Goal: Information Seeking & Learning: Check status

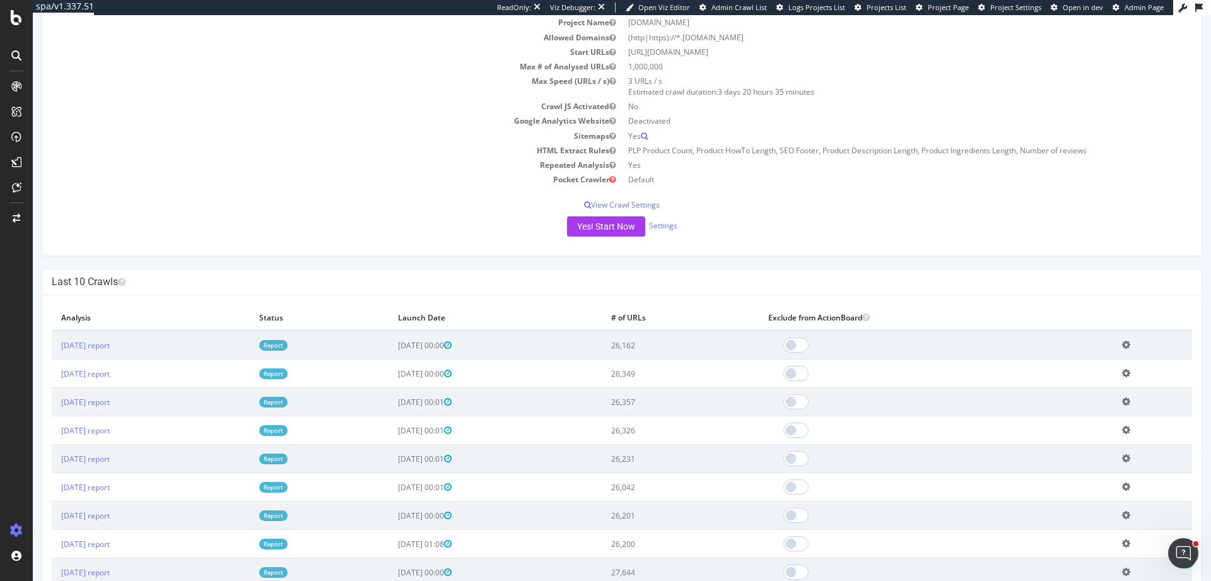
scroll to position [151, 0]
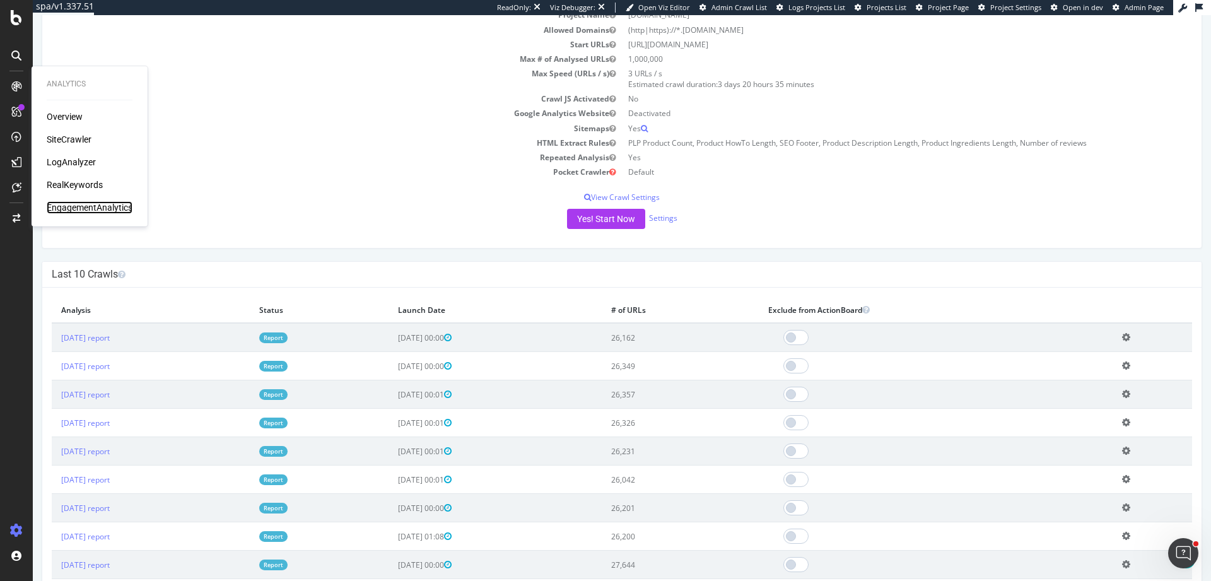
click at [93, 208] on div "EngagementAnalytics" at bounding box center [90, 207] width 86 height 13
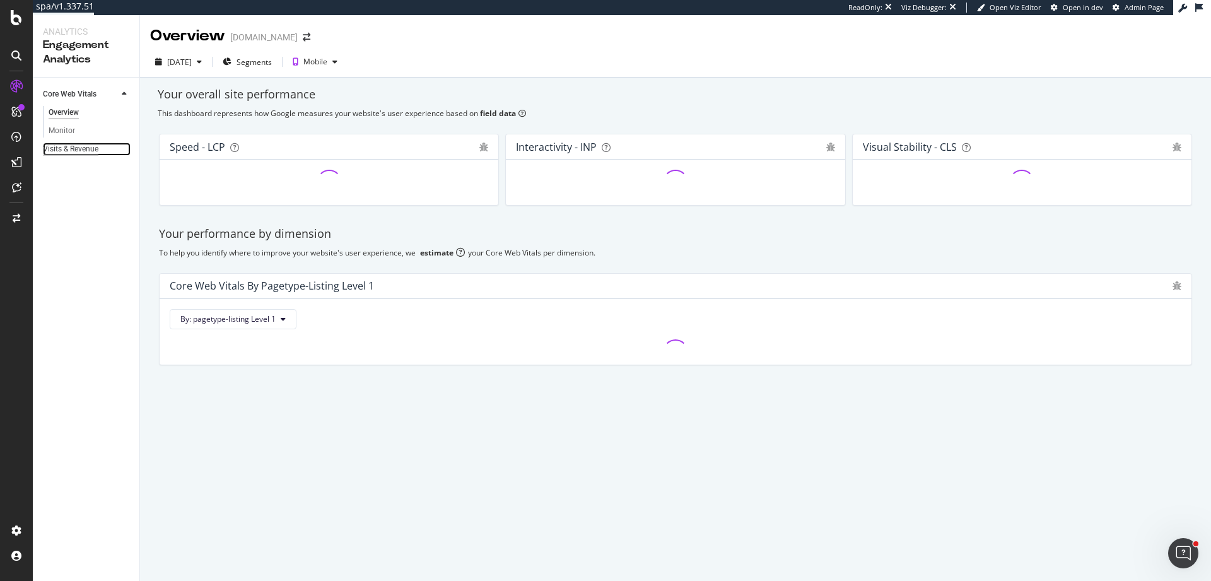
click at [81, 149] on div "Visits & Revenue" at bounding box center [71, 149] width 56 height 13
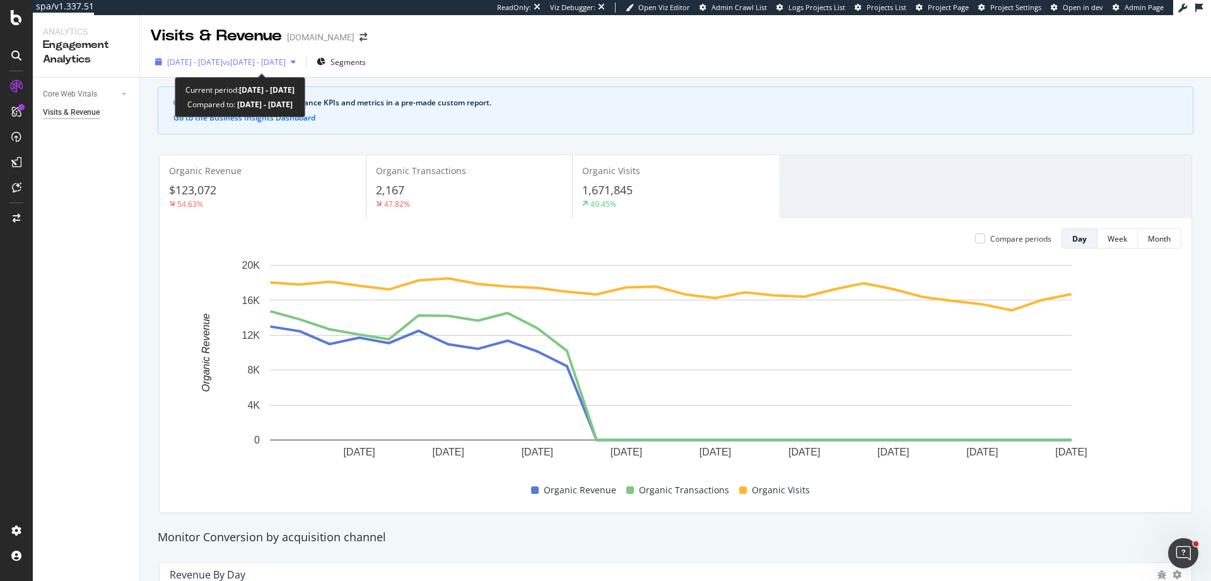
click at [219, 63] on span "2025 Feb. 18th - Mar. 17th" at bounding box center [195, 62] width 56 height 11
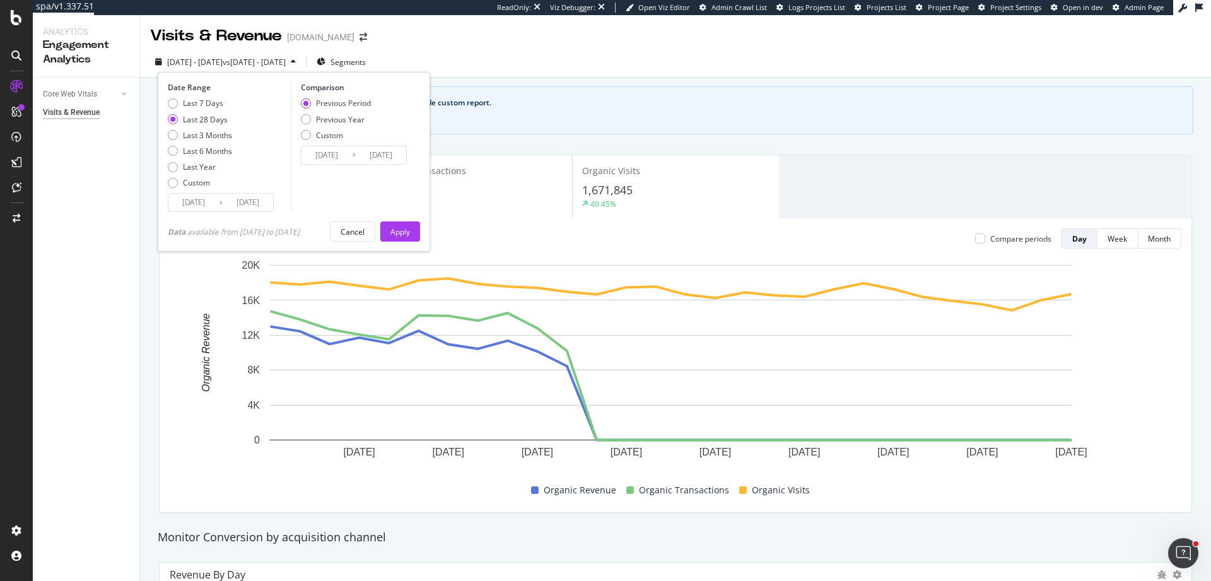
click at [218, 119] on div "Last 28 Days" at bounding box center [205, 119] width 45 height 11
click at [21, 89] on icon at bounding box center [16, 86] width 13 height 13
